Goal: Navigation & Orientation: Find specific page/section

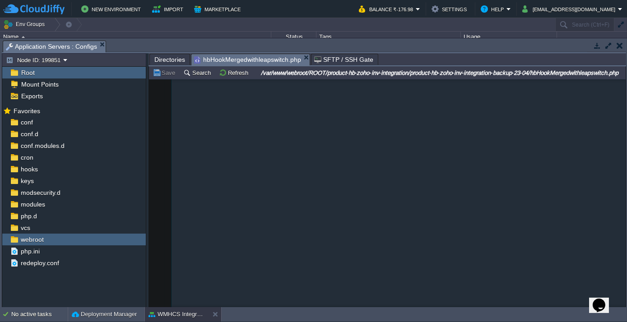
scroll to position [4536, 0]
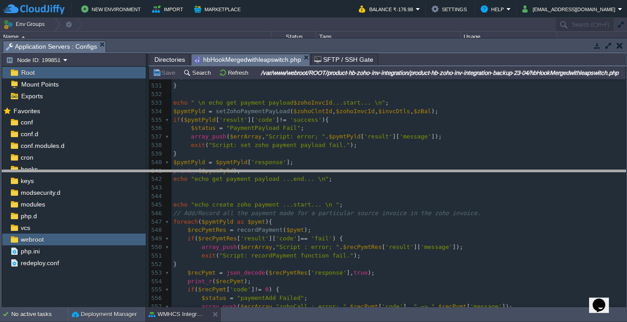
drag, startPoint x: 186, startPoint y: 45, endPoint x: 209, endPoint y: 175, distance: 131.9
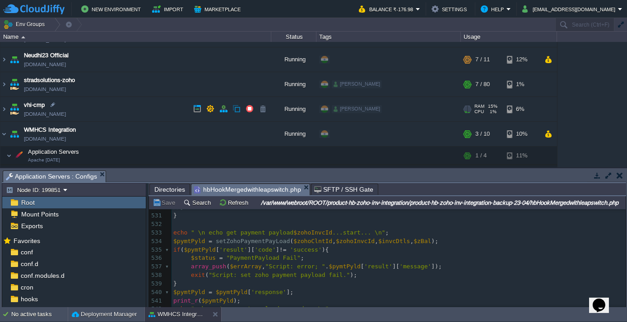
scroll to position [0, 0]
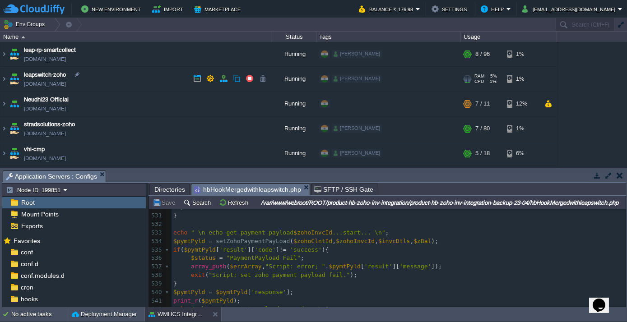
click at [7, 79] on td "leapswitch-zoho [DOMAIN_NAME]" at bounding box center [135, 79] width 271 height 25
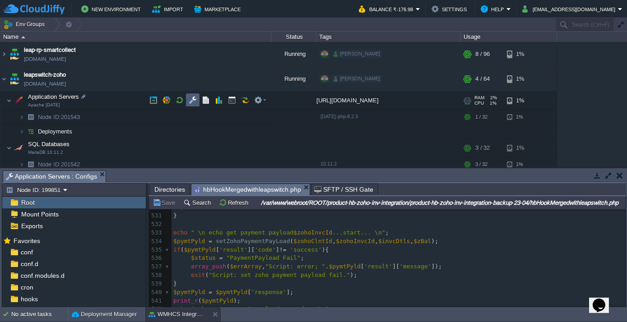
click at [189, 96] on td at bounding box center [193, 100] width 14 height 14
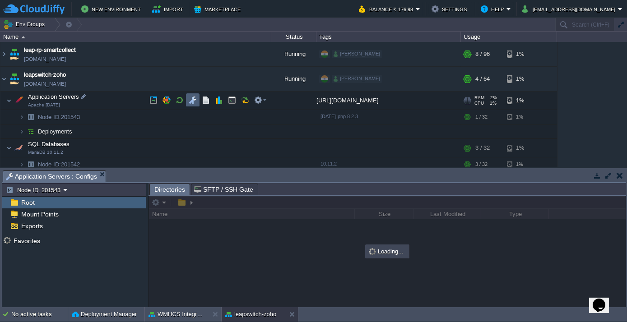
click at [189, 96] on td at bounding box center [193, 100] width 14 height 14
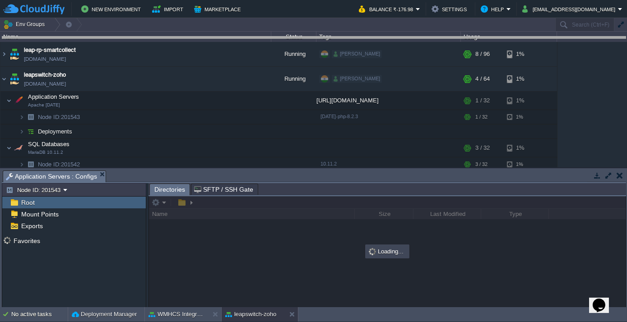
drag, startPoint x: 256, startPoint y: 176, endPoint x: 252, endPoint y: 42, distance: 133.7
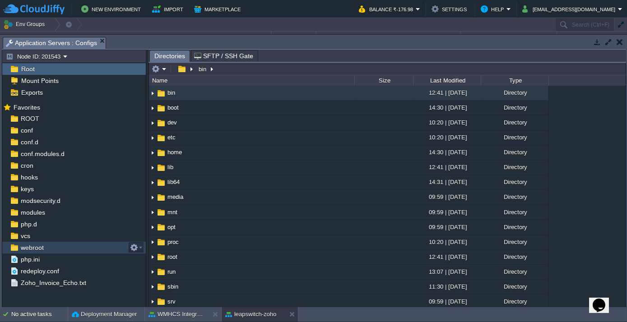
click at [23, 244] on span "webroot" at bounding box center [32, 248] width 26 height 8
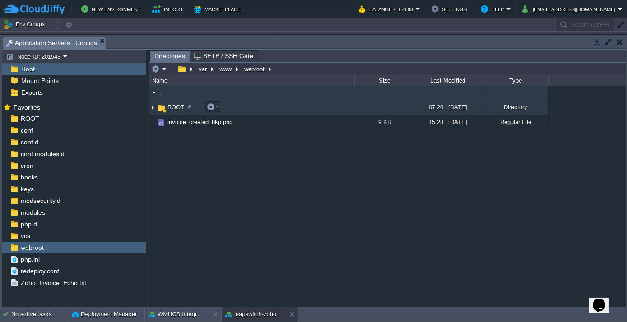
click at [175, 106] on span "ROOT" at bounding box center [175, 107] width 19 height 8
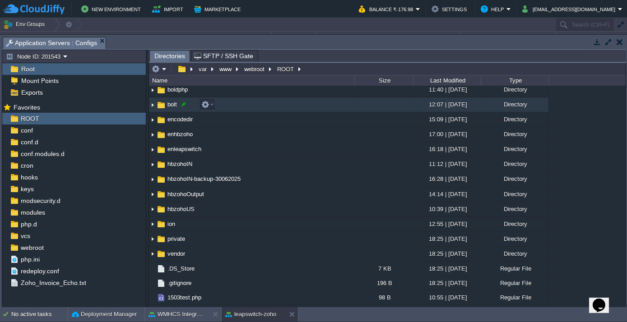
scroll to position [41, 0]
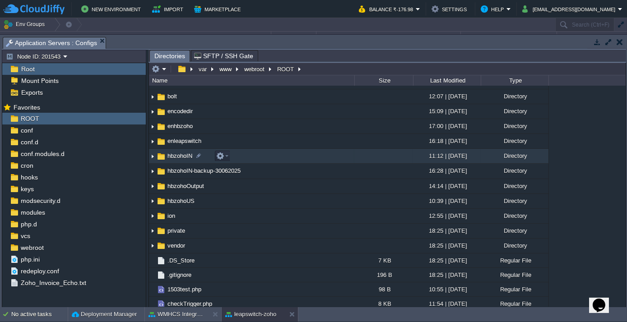
click at [175, 157] on span "hbzohoIN" at bounding box center [180, 156] width 28 height 8
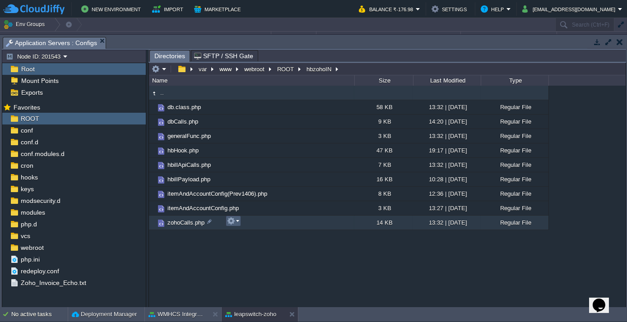
click at [238, 223] on em at bounding box center [233, 221] width 12 height 8
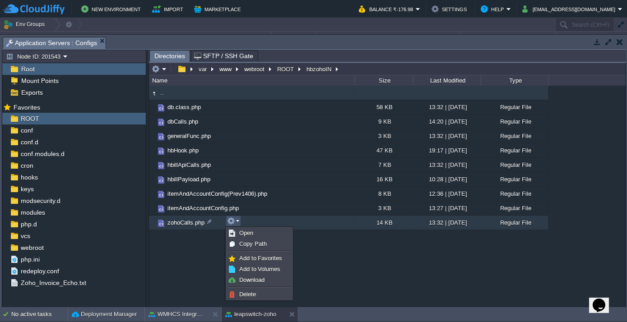
click at [238, 223] on em at bounding box center [233, 221] width 12 height 8
